Goal: Information Seeking & Learning: Learn about a topic

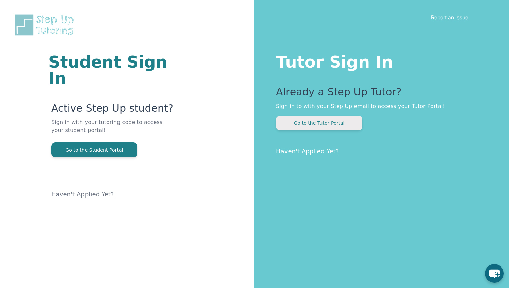
click at [324, 128] on button "Go to the Tutor Portal" at bounding box center [319, 123] width 86 height 15
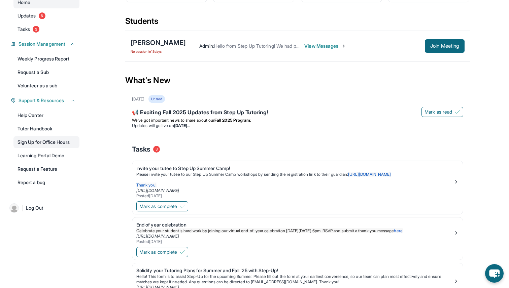
scroll to position [69, 0]
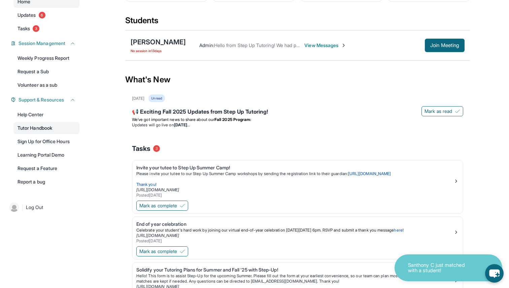
click at [43, 134] on link "Tutor Handbook" at bounding box center [46, 128] width 66 height 12
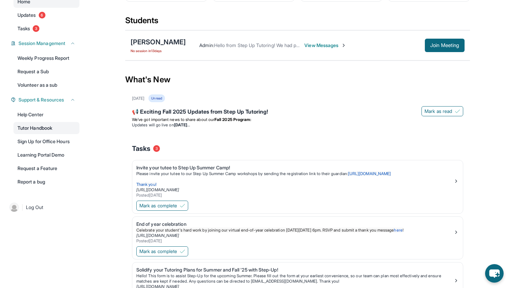
click at [43, 134] on link "Tutor Handbook" at bounding box center [46, 128] width 66 height 12
drag, startPoint x: 128, startPoint y: 46, endPoint x: 178, endPoint y: 46, distance: 50.5
click at [178, 46] on div "[PERSON_NAME] No session [DATE] Admin : Hello from Step Up Tutoring! We had pre…" at bounding box center [297, 45] width 345 height 30
copy div "[PERSON_NAME]"
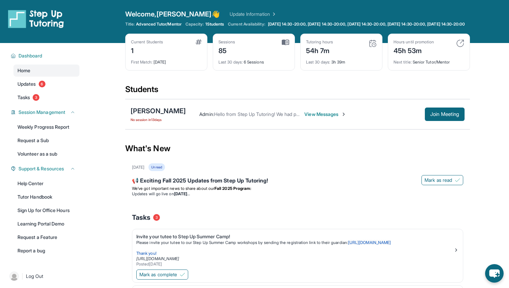
click at [229, 15] on link "Update Information" at bounding box center [252, 14] width 47 height 7
click at [165, 116] on div "[PERSON_NAME]" at bounding box center [158, 110] width 55 height 9
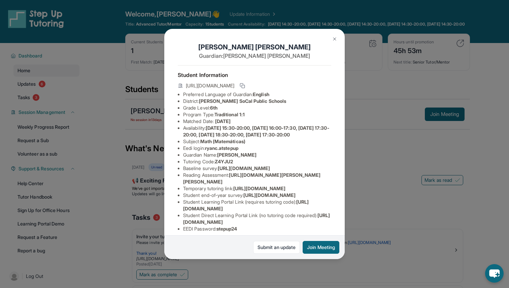
click at [333, 34] on button at bounding box center [334, 38] width 13 height 13
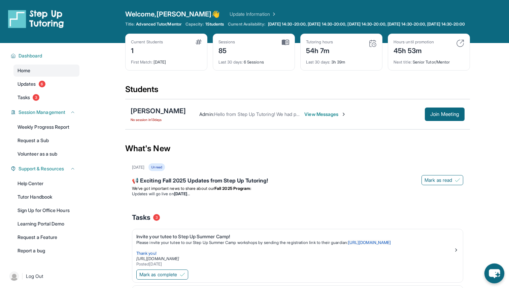
click at [490, 274] on icon "chat-button" at bounding box center [494, 274] width 11 height 9
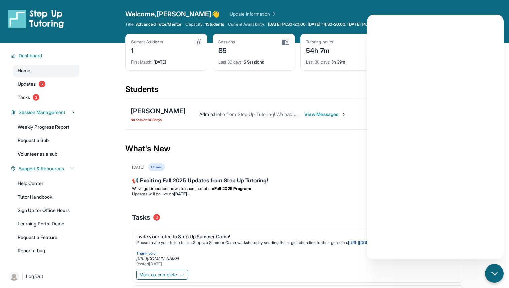
click at [329, 91] on div "Students" at bounding box center [297, 91] width 345 height 15
